Goal: Navigation & Orientation: Understand site structure

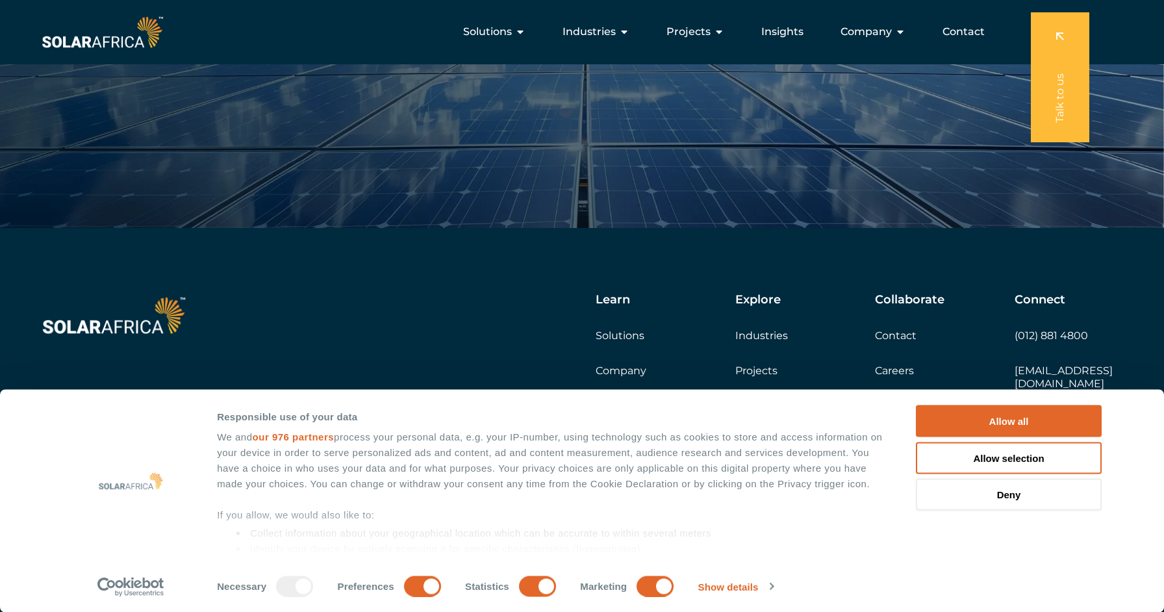
scroll to position [4583, 0]
click at [1014, 503] on button "Deny" at bounding box center [1009, 495] width 186 height 32
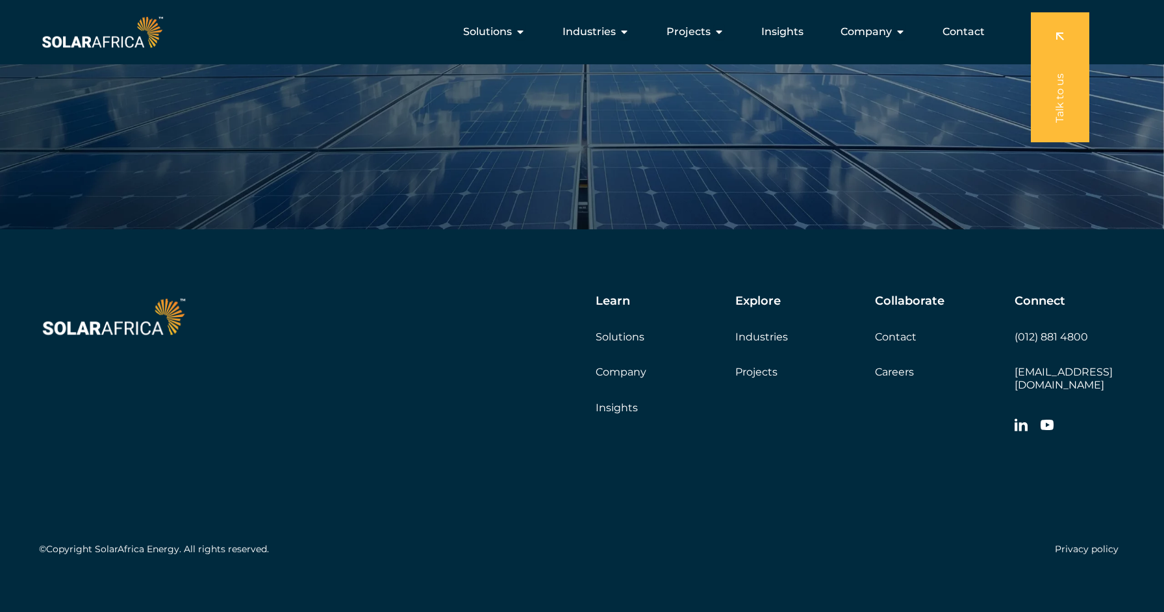
click at [1014, 493] on div "©Copyright SolarAfrica Energy. All rights reserved. Privacy policy" at bounding box center [582, 500] width 1086 height 121
click at [1091, 373] on div "Learn Solutions Company Insights Explore Industries Projects Collaborate Contac…" at bounding box center [707, 366] width 835 height 145
click at [1004, 497] on div "©Copyright SolarAfrica Energy. All rights reserved. Privacy policy" at bounding box center [582, 500] width 1086 height 121
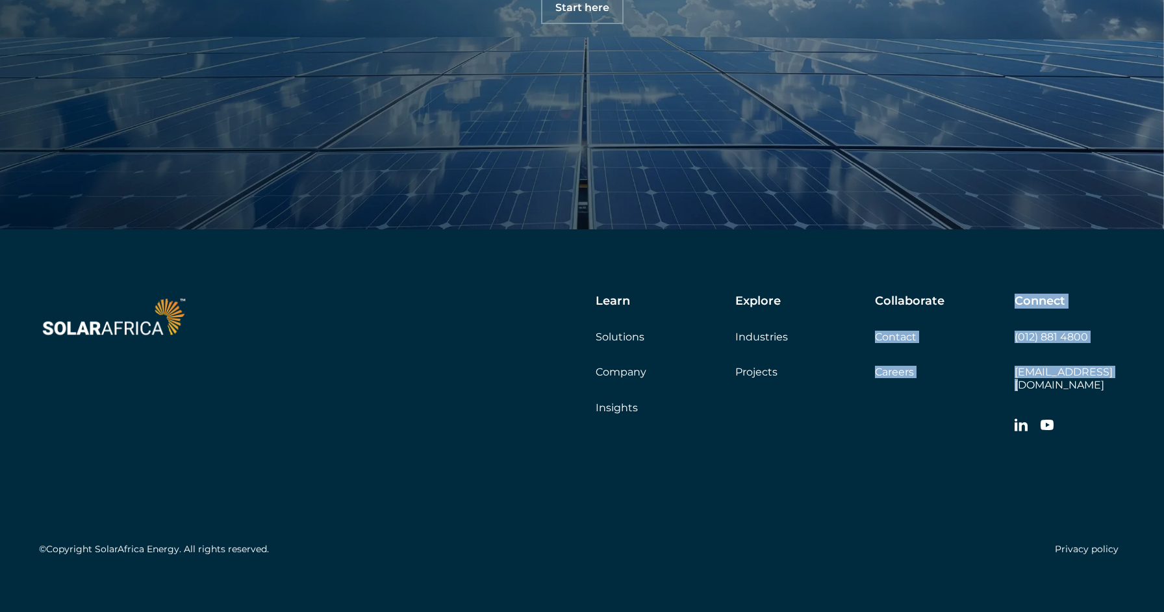
drag, startPoint x: 1002, startPoint y: 369, endPoint x: 1098, endPoint y: 366, distance: 96.2
click at [1098, 366] on div "Learn Solutions Company Insights Explore Industries Projects Collaborate Contac…" at bounding box center [707, 366] width 835 height 145
click at [997, 385] on div "Learn Solutions Company Insights Explore Industries Projects Collaborate Contac…" at bounding box center [707, 366] width 835 height 145
drag, startPoint x: 1007, startPoint y: 371, endPoint x: 1067, endPoint y: 373, distance: 60.4
click at [1066, 373] on div "Learn Solutions Company Insights Explore Industries Projects Collaborate Contac…" at bounding box center [707, 366] width 835 height 145
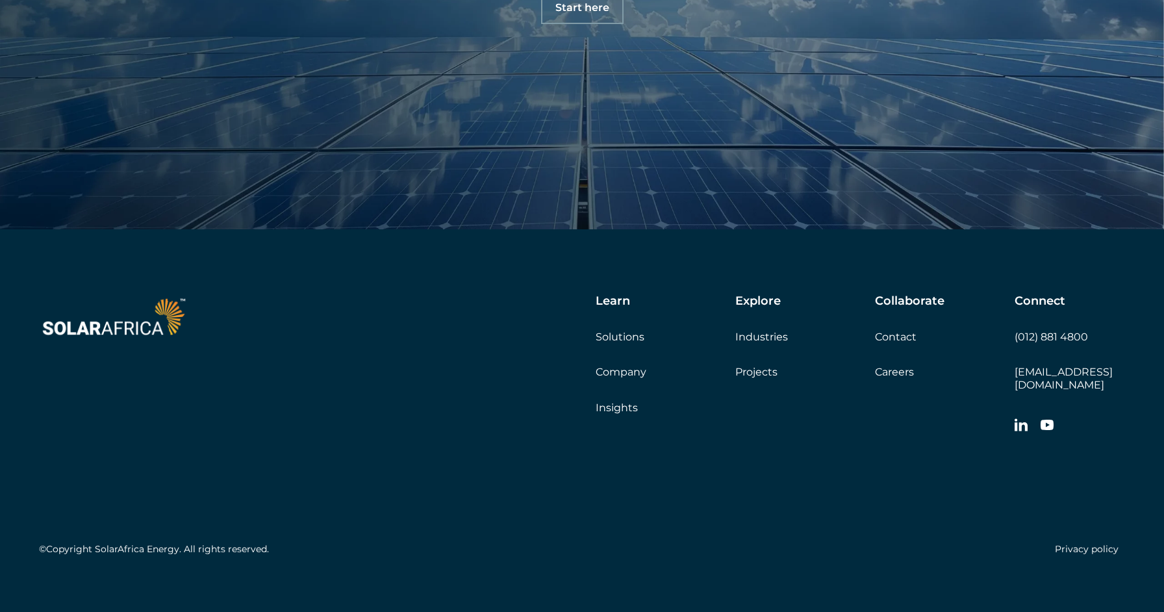
click at [1138, 366] on div "Learn Solutions Company Insights Explore Industries Projects Collaborate Contac…" at bounding box center [582, 427] width 1164 height 397
drag, startPoint x: 1132, startPoint y: 368, endPoint x: 1012, endPoint y: 379, distance: 120.6
click at [1012, 379] on div "Learn Solutions Company Insights Explore Industries Projects Collaborate Contac…" at bounding box center [582, 427] width 1164 height 397
copy div "Get a quote Connect (012) 881 4800 [EMAIL_ADDRESS][DOMAIN_NAME]"
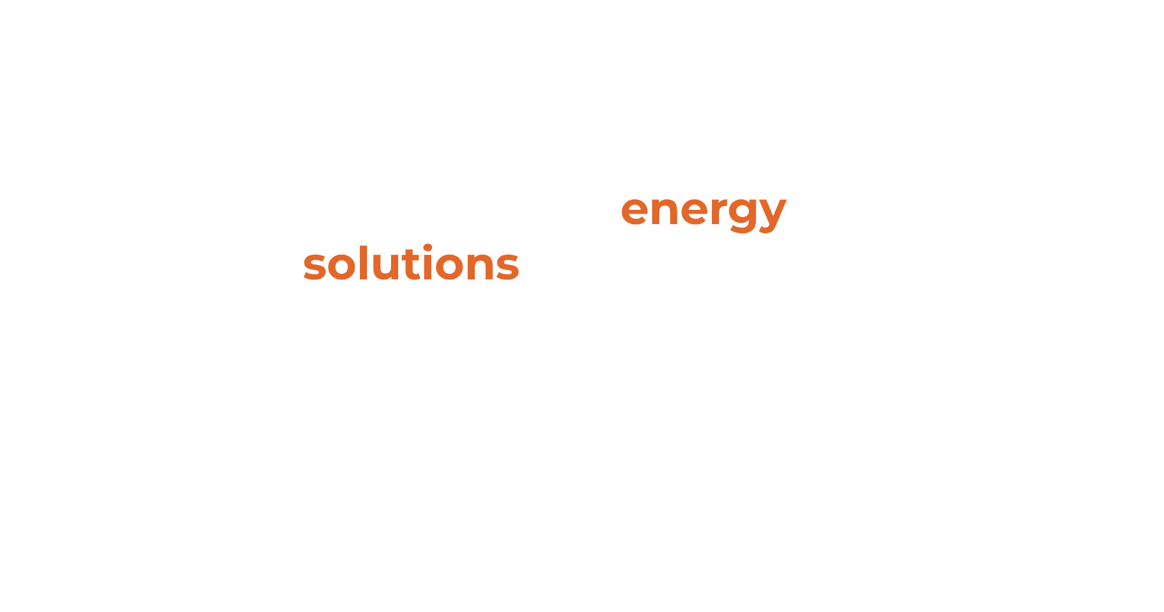
scroll to position [0, 0]
